Goal: Book appointment/travel/reservation

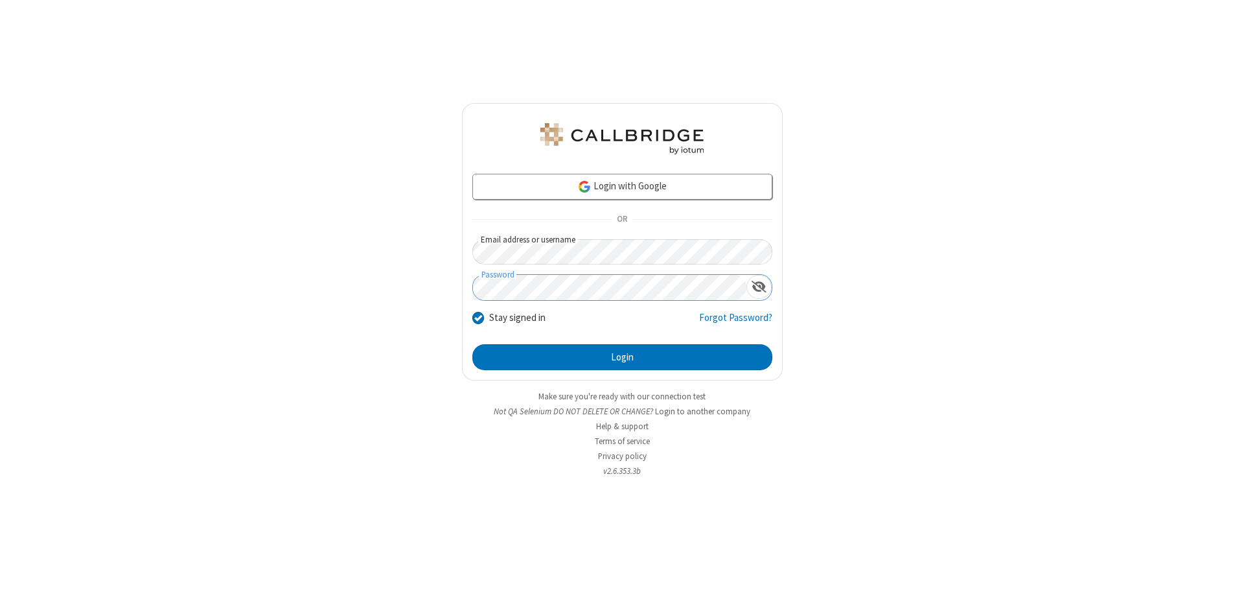
click at [622, 357] on button "Login" at bounding box center [622, 357] width 300 height 26
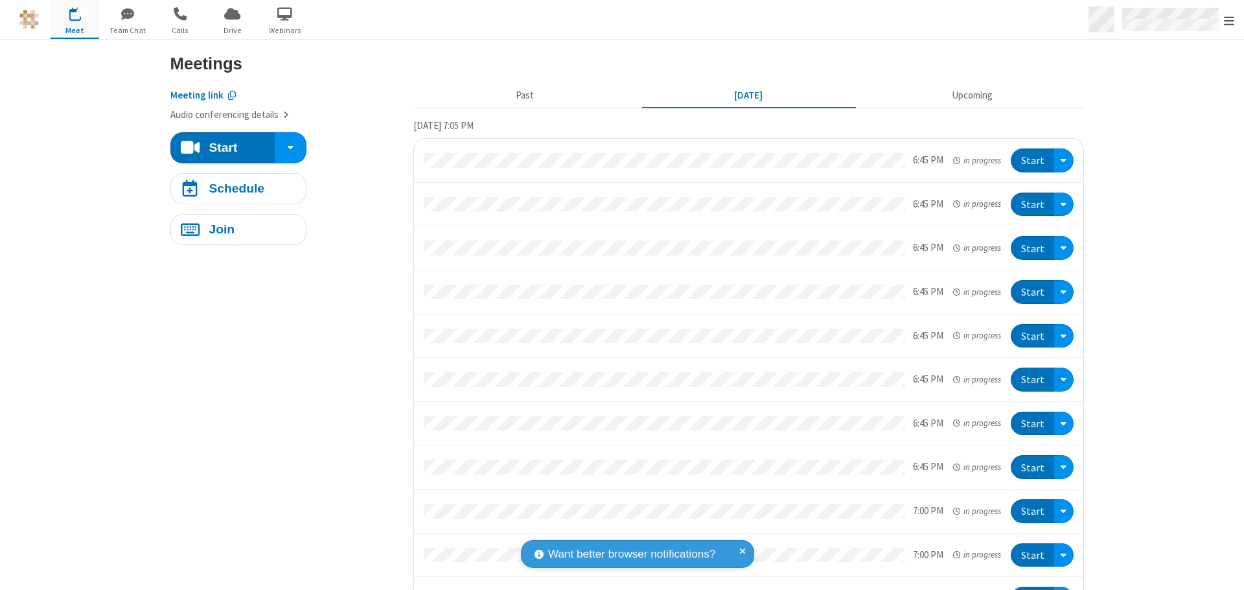
click at [1229, 20] on span "Open menu" at bounding box center [1229, 20] width 10 height 13
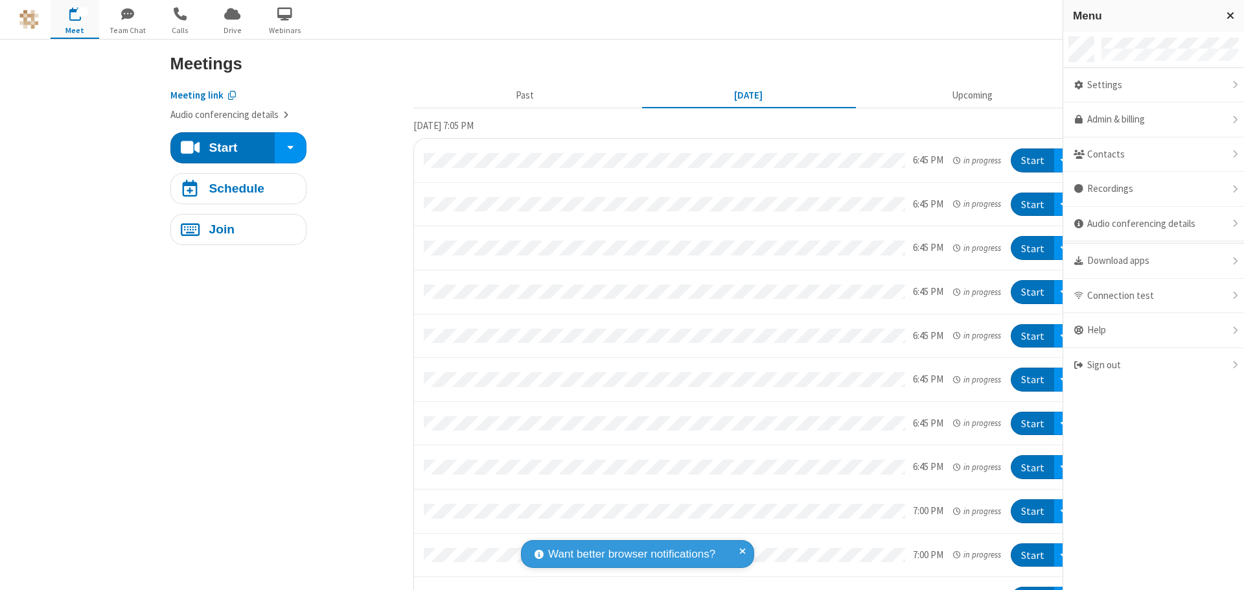
click at [75, 19] on span "button" at bounding box center [75, 14] width 49 height 22
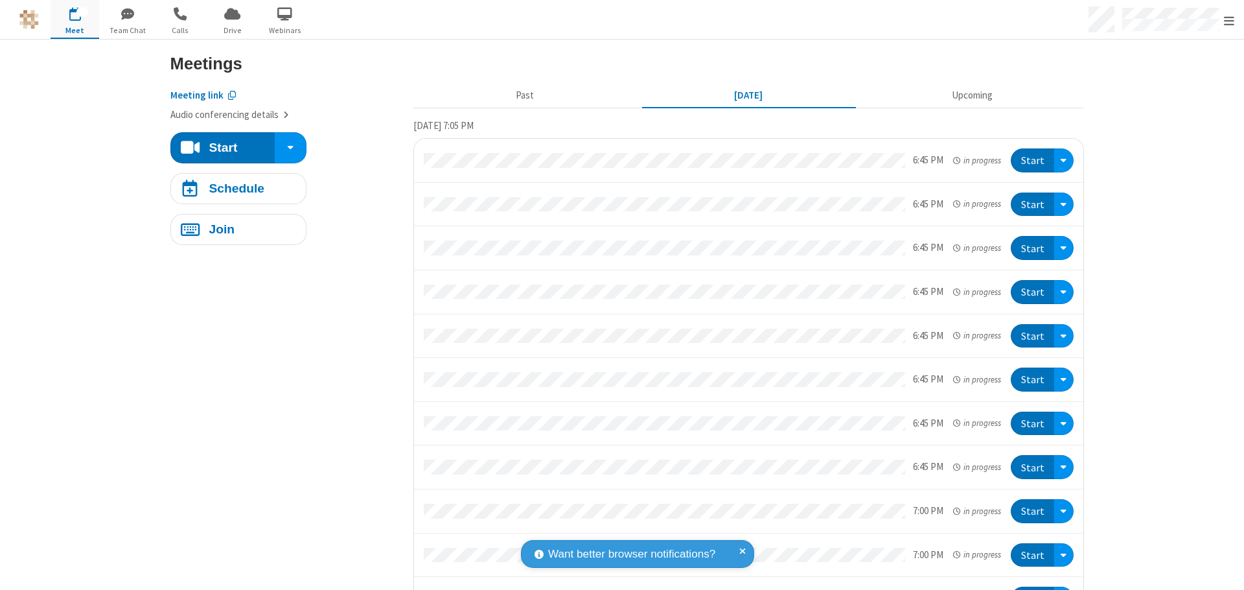
click at [75, 19] on span "button" at bounding box center [75, 14] width 49 height 22
click at [233, 188] on h4 "Schedule" at bounding box center [237, 188] width 56 height 12
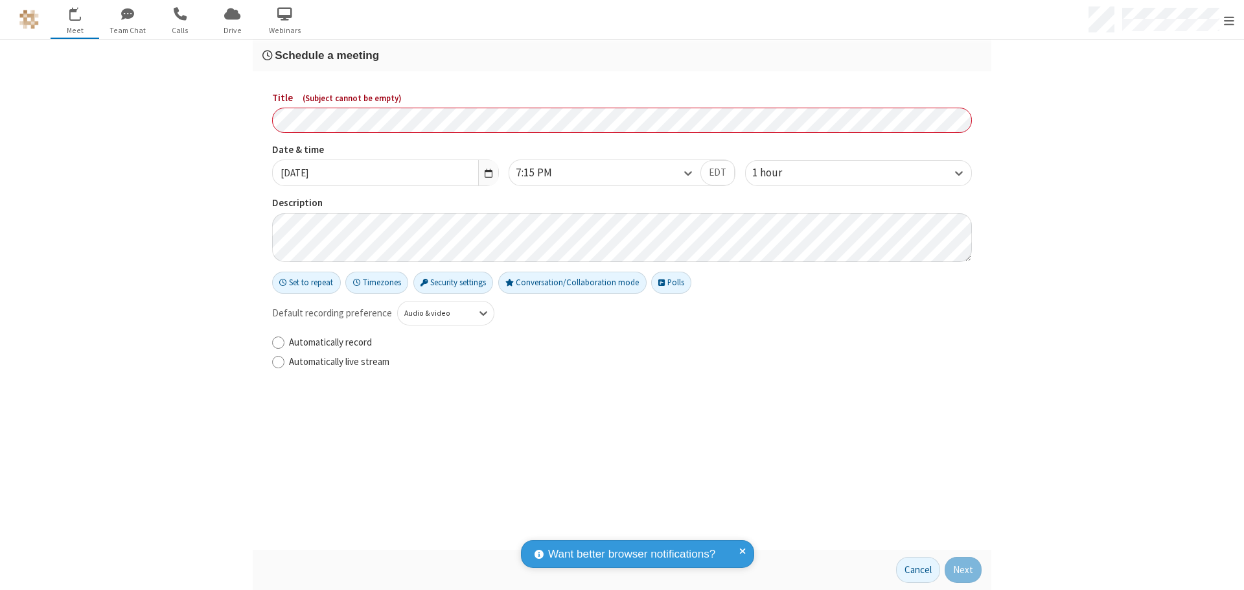
click at [622, 55] on h3 "Schedule a meeting" at bounding box center [621, 55] width 719 height 12
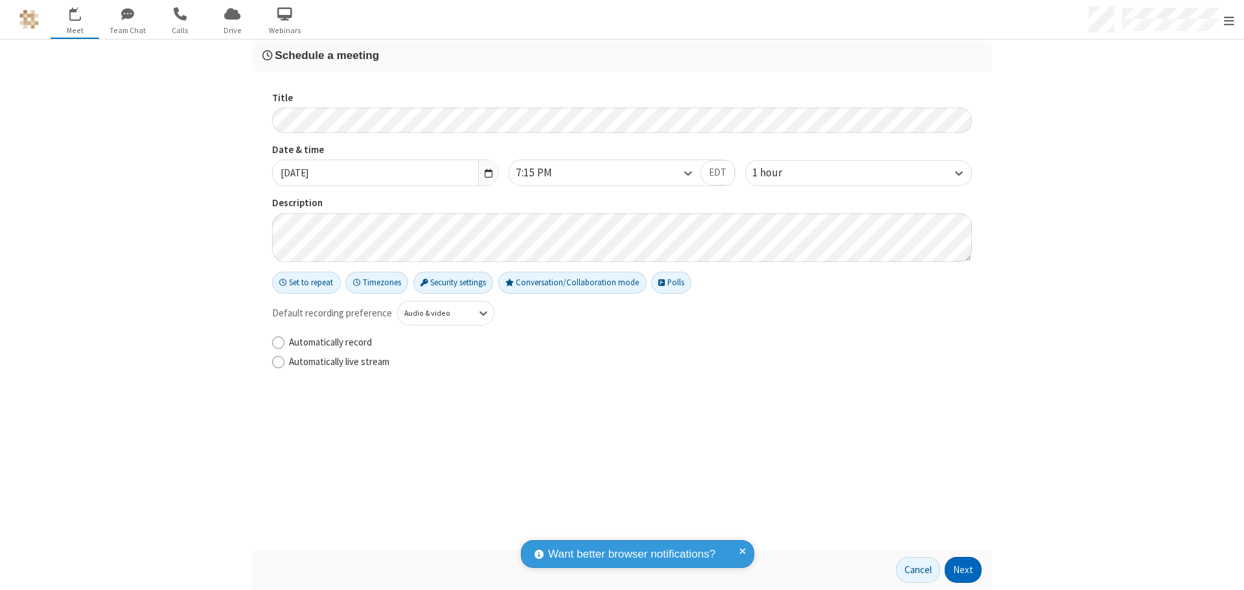
click at [963, 569] on button "Next" at bounding box center [963, 570] width 37 height 26
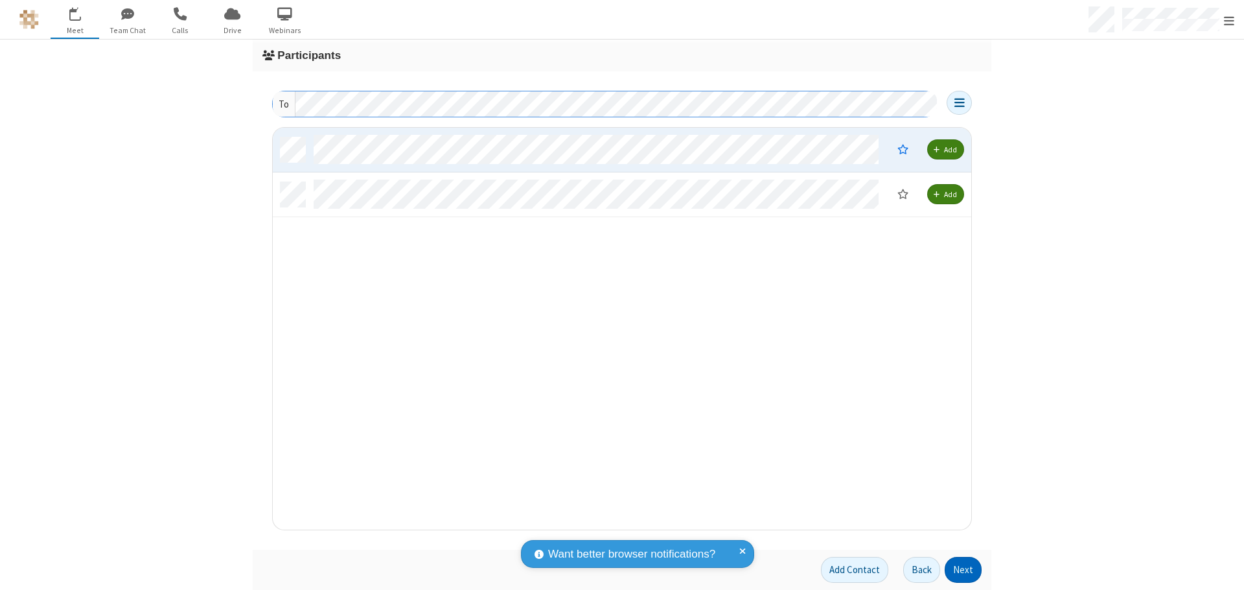
click at [963, 569] on button "Next" at bounding box center [963, 570] width 37 height 26
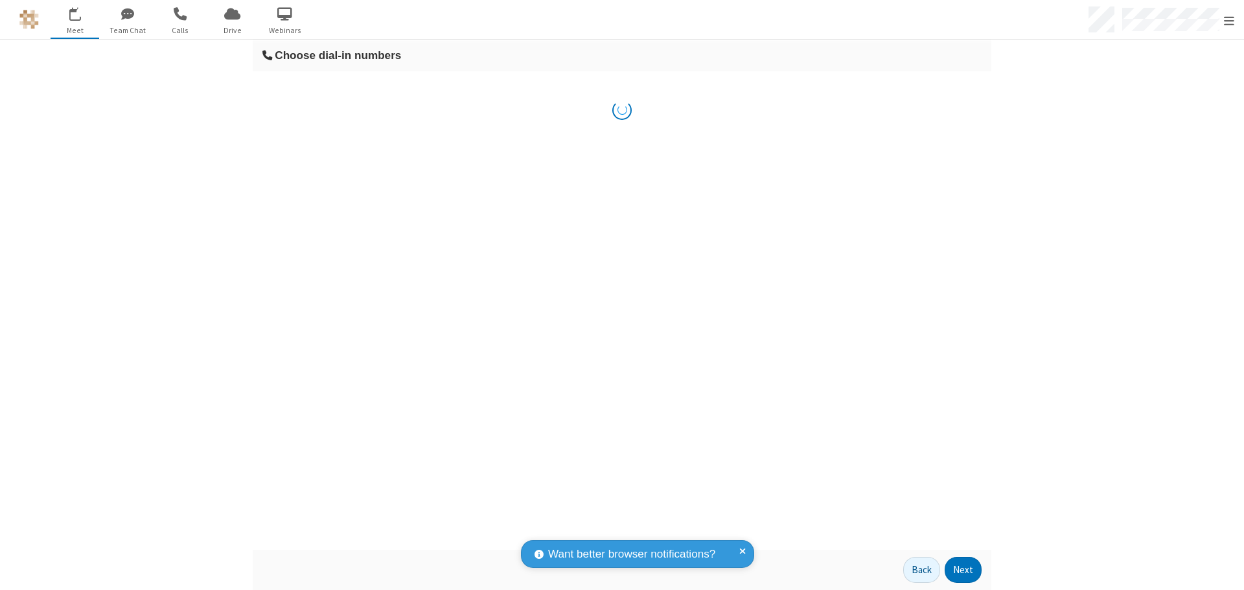
click at [963, 569] on button "Next" at bounding box center [963, 570] width 37 height 26
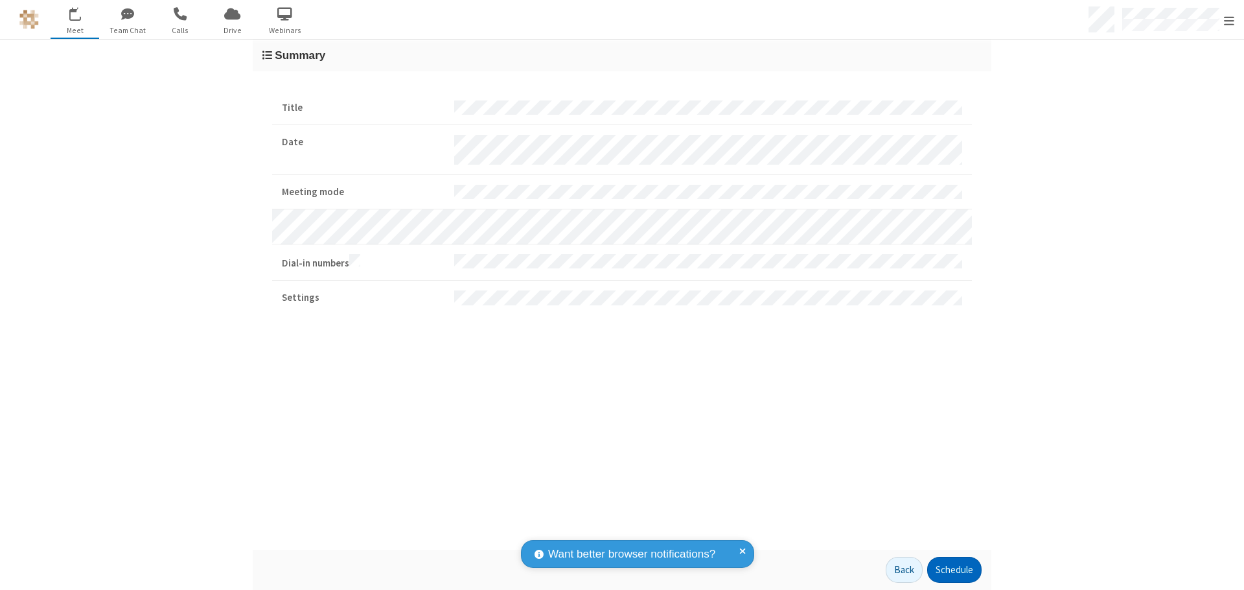
click at [954, 569] on button "Schedule" at bounding box center [954, 570] width 54 height 26
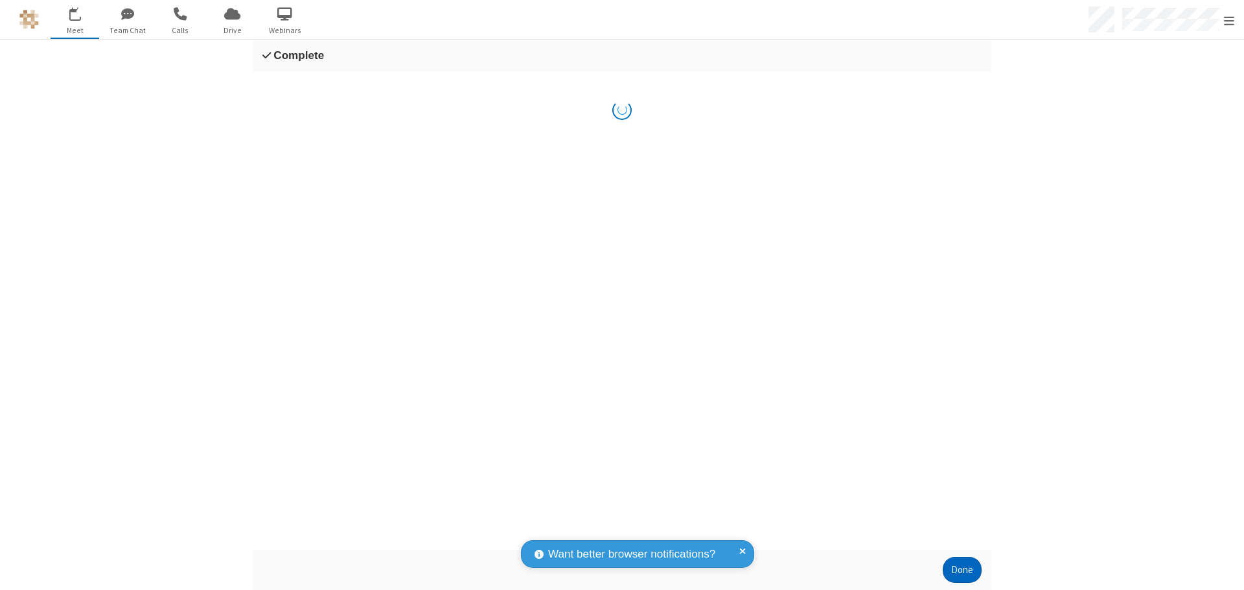
click at [962, 569] on button "Done" at bounding box center [962, 570] width 39 height 26
